Goal: Task Accomplishment & Management: Manage account settings

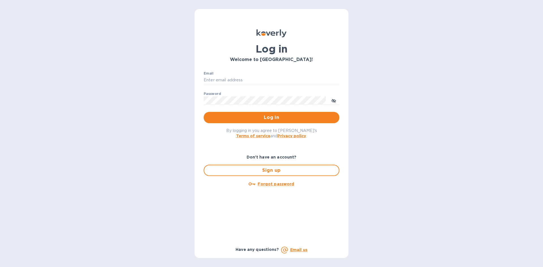
click at [267, 89] on p "​" at bounding box center [272, 88] width 136 height 7
click at [265, 77] on input "Email" at bounding box center [272, 80] width 136 height 8
click at [252, 79] on input "1033253945" at bounding box center [272, 80] width 136 height 8
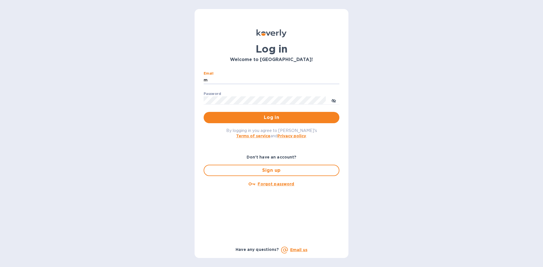
type input "mohamedeiad20@gmail.com"
click at [316, 114] on span "Log in" at bounding box center [271, 117] width 127 height 7
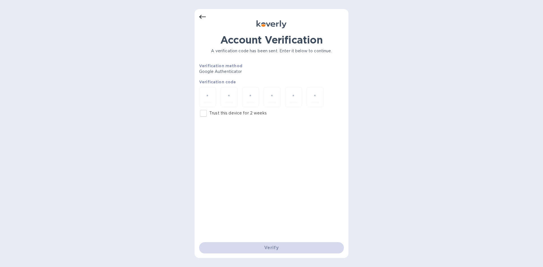
click at [240, 112] on p "Trust this device for 2 weeks" at bounding box center [237, 113] width 57 height 6
click at [209, 112] on input "Trust this device for 2 weeks" at bounding box center [204, 114] width 12 height 12
checkbox input "true"
click at [216, 95] on div at bounding box center [207, 97] width 17 height 20
click at [213, 96] on div at bounding box center [207, 97] width 17 height 20
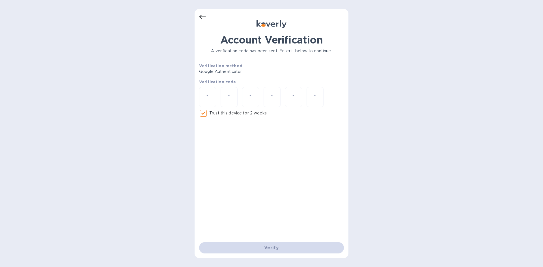
paste input "2"
type input "2"
type input "4"
type input "1"
type input "6"
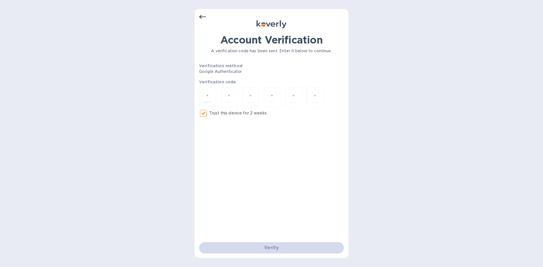
type input "5"
type input "8"
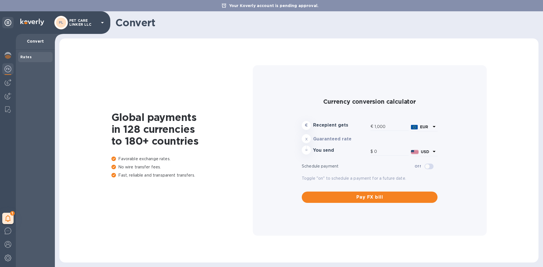
type input "1,181.9"
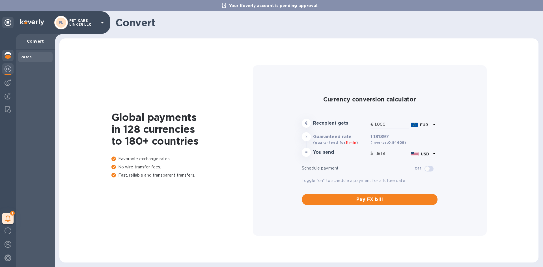
click at [7, 57] on img at bounding box center [8, 55] width 7 height 7
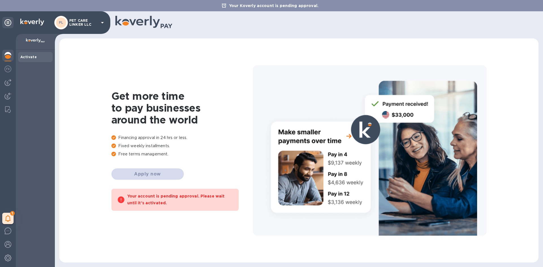
drag, startPoint x: 183, startPoint y: 191, endPoint x: 244, endPoint y: 254, distance: 87.4
click at [183, 191] on div "Your account is pending approval. Please wait until it’s activated." at bounding box center [174, 200] width 127 height 22
